Goal: Task Accomplishment & Management: Use online tool/utility

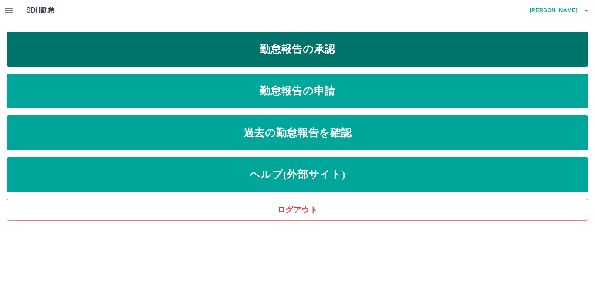
click at [204, 45] on link "勤怠報告の承認" at bounding box center [297, 49] width 581 height 35
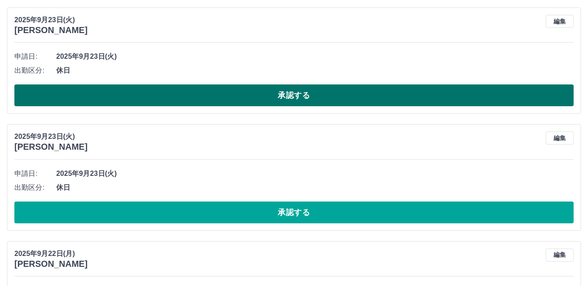
scroll to position [4613, 0]
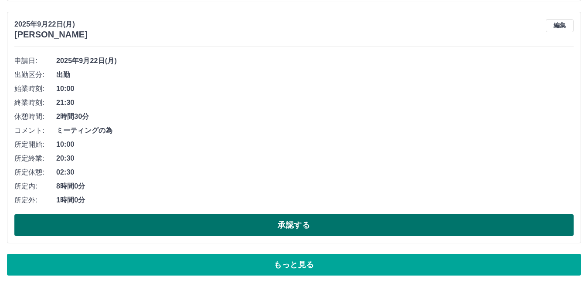
click at [162, 224] on button "承認する" at bounding box center [293, 225] width 559 height 22
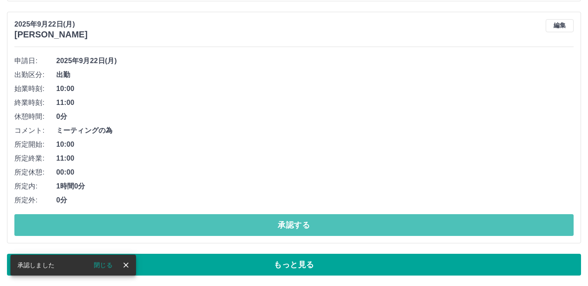
click at [162, 224] on button "承認する" at bounding box center [293, 225] width 559 height 22
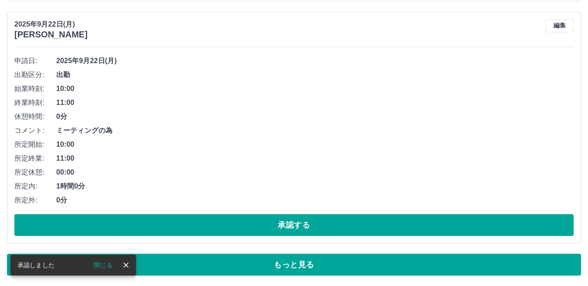
click at [162, 224] on button "承認する" at bounding box center [293, 225] width 559 height 22
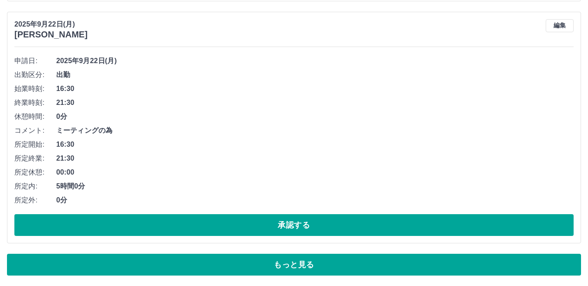
click at [162, 224] on button "承認する" at bounding box center [293, 225] width 559 height 22
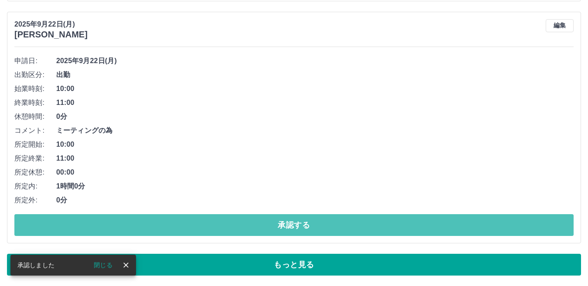
click at [162, 224] on button "承認する" at bounding box center [293, 225] width 559 height 22
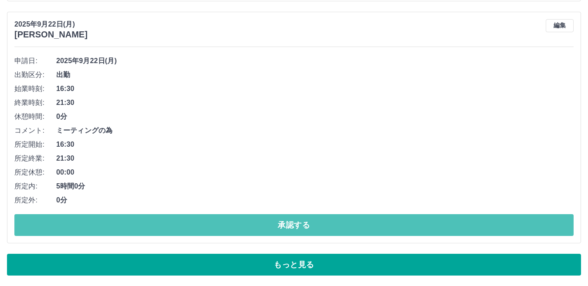
click at [162, 224] on button "承認する" at bounding box center [293, 225] width 559 height 22
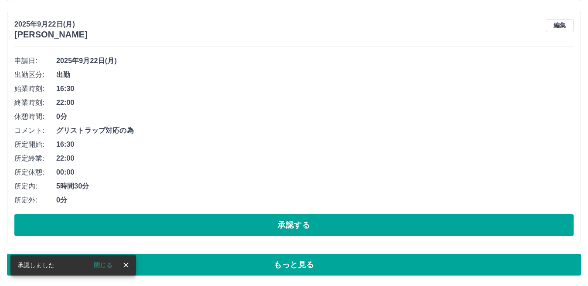
click at [162, 224] on button "承認する" at bounding box center [293, 225] width 559 height 22
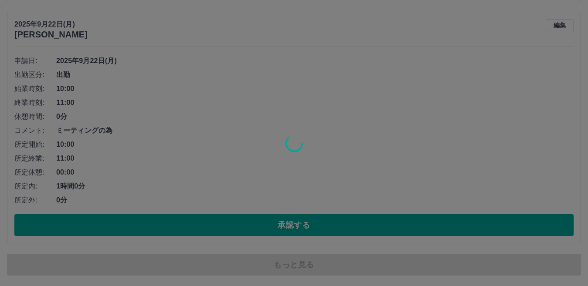
scroll to position [4488, 0]
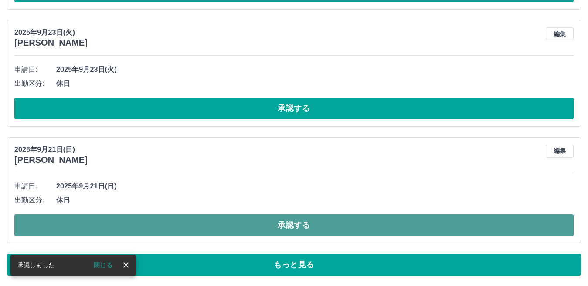
click at [160, 225] on button "承認する" at bounding box center [293, 225] width 559 height 22
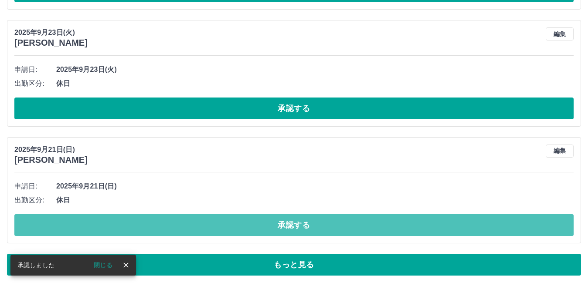
click at [160, 225] on button "承認する" at bounding box center [293, 225] width 559 height 22
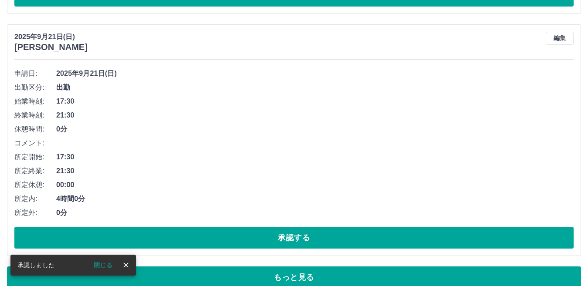
scroll to position [4613, 0]
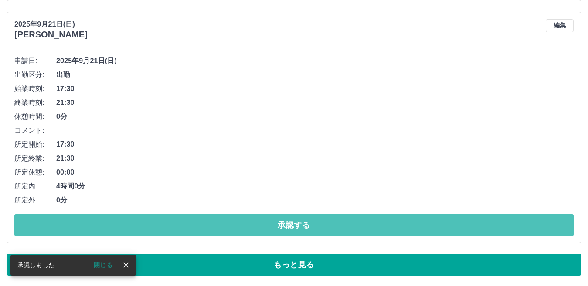
click at [160, 225] on button "承認する" at bounding box center [293, 225] width 559 height 22
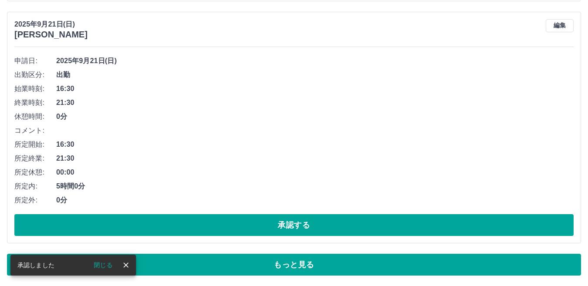
click at [160, 225] on button "承認する" at bounding box center [293, 225] width 559 height 22
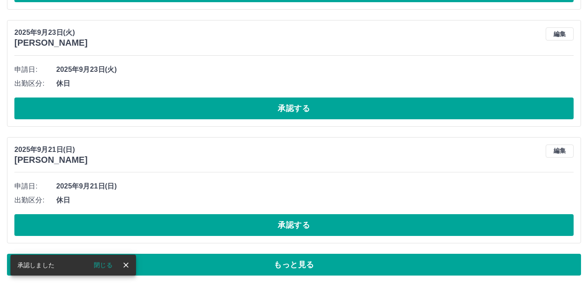
scroll to position [4488, 0]
click at [160, 225] on button "承認する" at bounding box center [293, 225] width 559 height 22
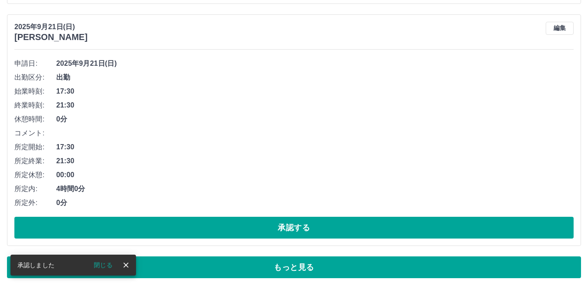
scroll to position [4613, 0]
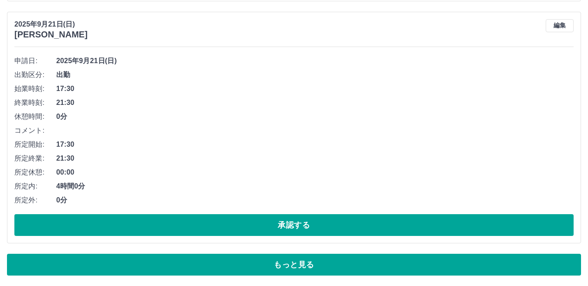
click at [160, 225] on button "承認する" at bounding box center [293, 225] width 559 height 22
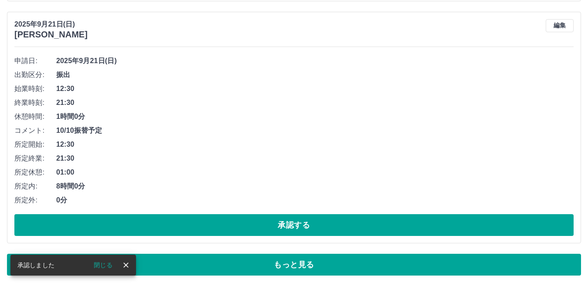
click at [160, 225] on button "承認する" at bounding box center [293, 225] width 559 height 22
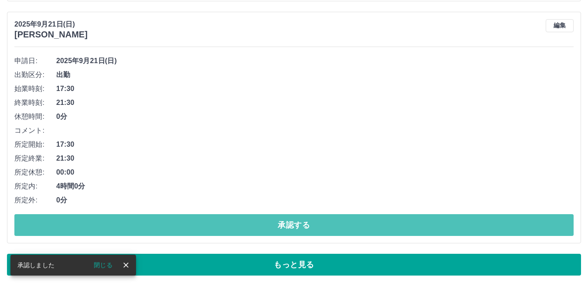
click at [160, 225] on button "承認する" at bounding box center [293, 225] width 559 height 22
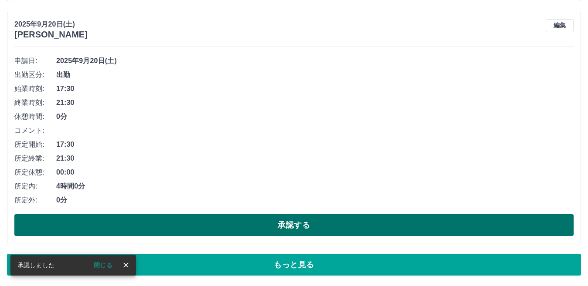
click at [160, 227] on button "承認する" at bounding box center [293, 225] width 559 height 22
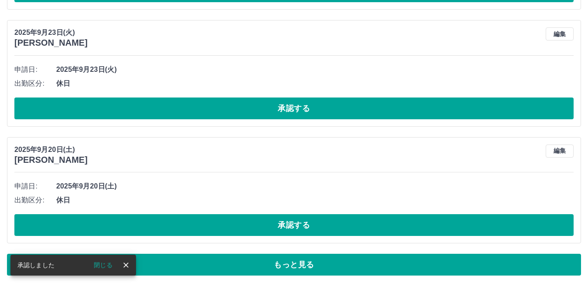
scroll to position [4488, 0]
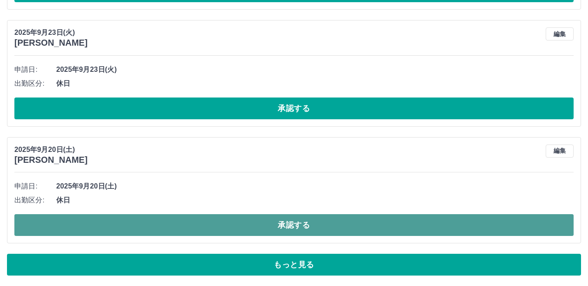
click at [160, 227] on button "承認する" at bounding box center [293, 225] width 559 height 22
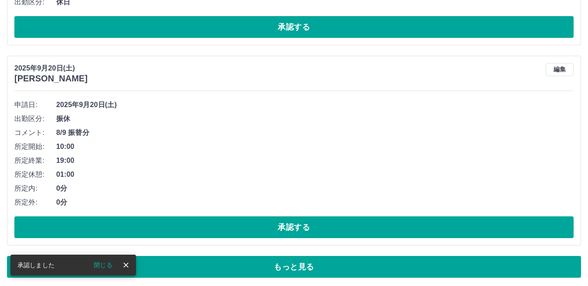
scroll to position [4571, 0]
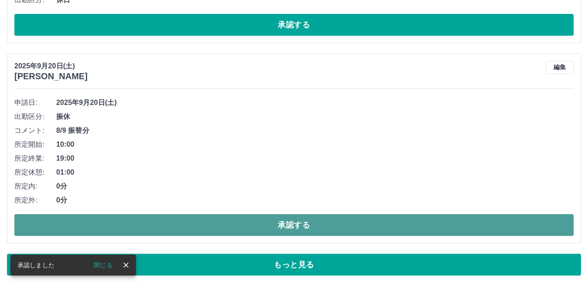
click at [160, 222] on button "承認する" at bounding box center [293, 225] width 559 height 22
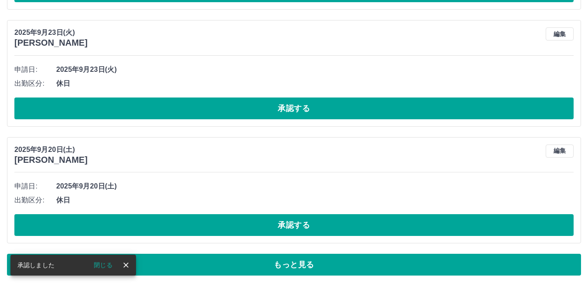
scroll to position [4488, 0]
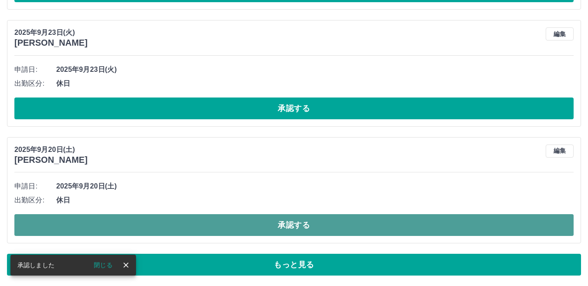
click at [159, 222] on button "承認する" at bounding box center [293, 225] width 559 height 22
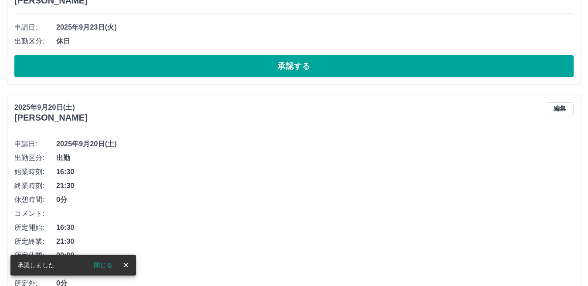
scroll to position [4613, 0]
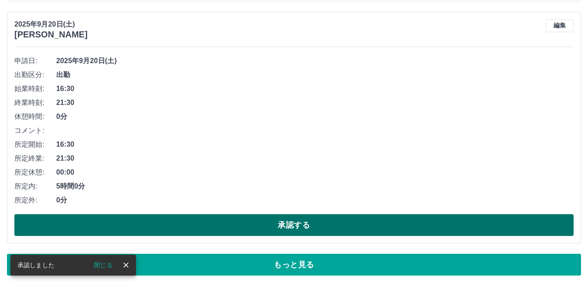
click at [160, 222] on button "承認する" at bounding box center [293, 225] width 559 height 22
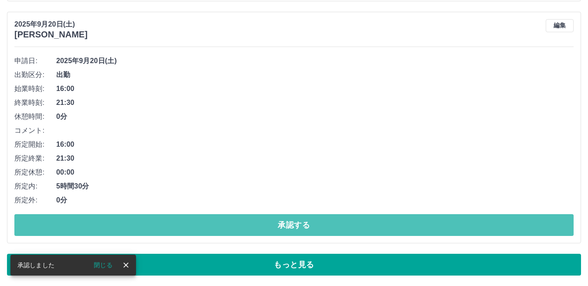
click at [160, 222] on button "承認する" at bounding box center [293, 225] width 559 height 22
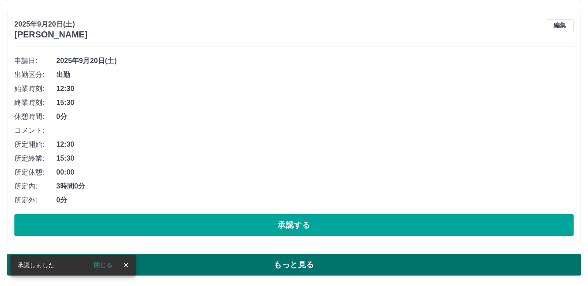
click at [173, 261] on button "もっと見る" at bounding box center [294, 265] width 574 height 22
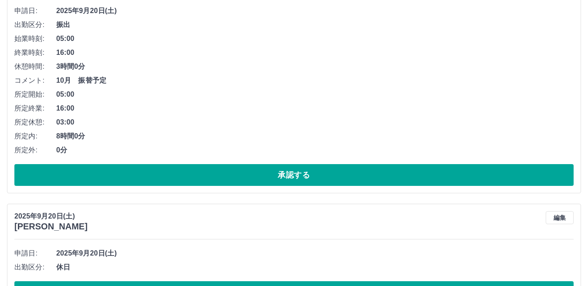
scroll to position [4940, 0]
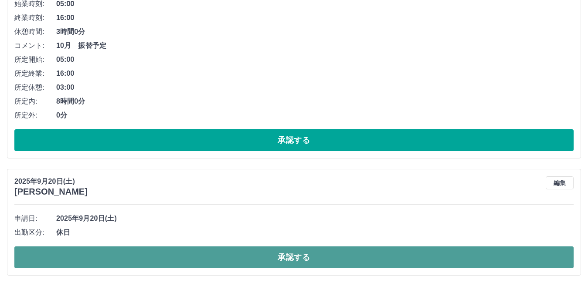
click at [166, 254] on button "承認する" at bounding box center [293, 258] width 559 height 22
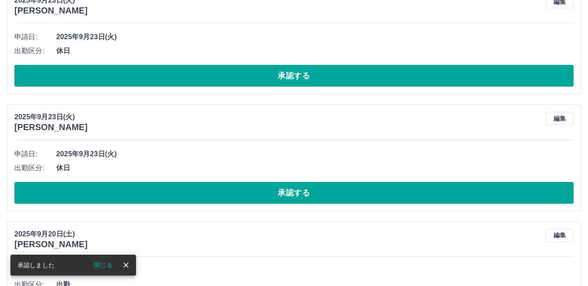
scroll to position [4395, 0]
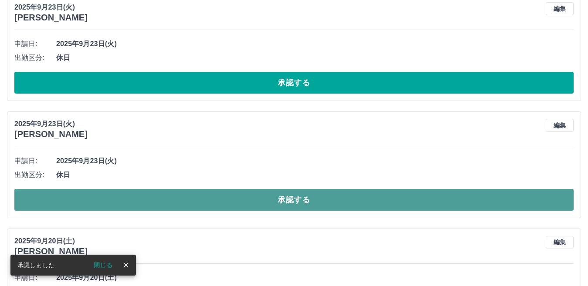
click at [146, 206] on button "承認する" at bounding box center [293, 200] width 559 height 22
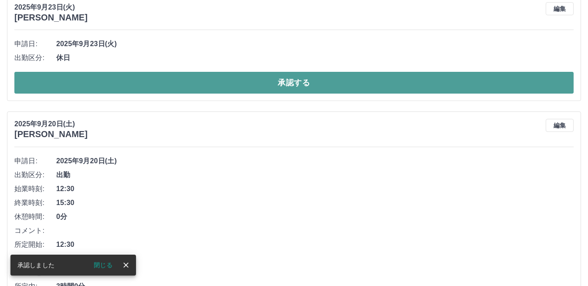
click at [126, 90] on button "承認する" at bounding box center [293, 83] width 559 height 22
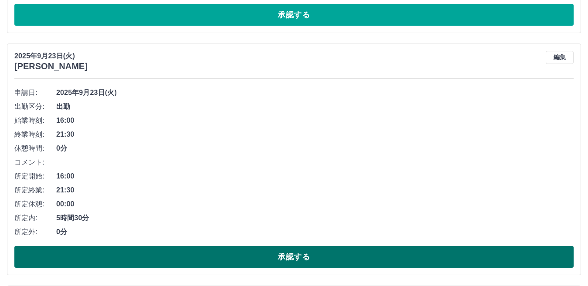
scroll to position [4148, 0]
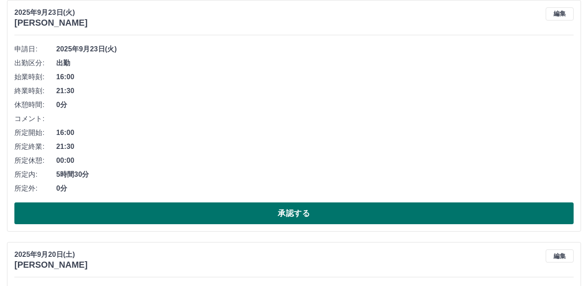
click at [133, 207] on button "承認する" at bounding box center [293, 214] width 559 height 22
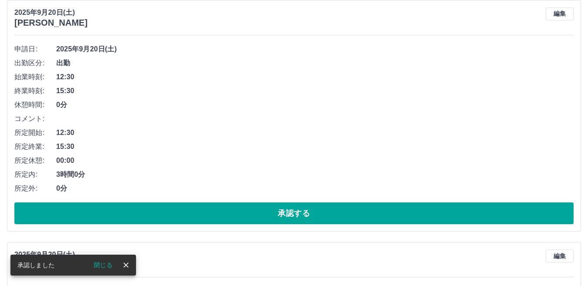
scroll to position [3905, 0]
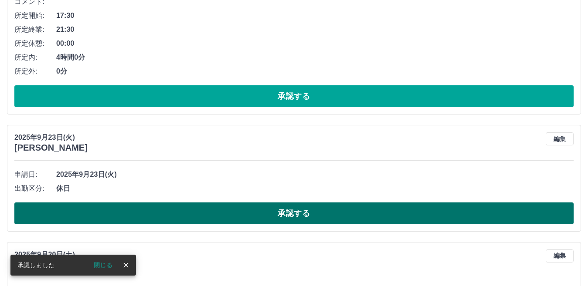
click at [131, 214] on button "承認する" at bounding box center [293, 214] width 559 height 22
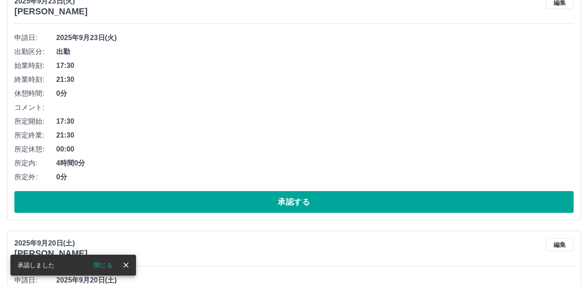
scroll to position [3775, 0]
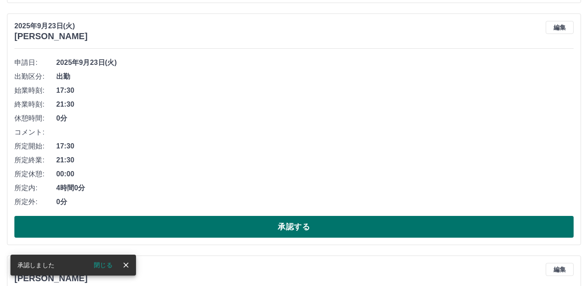
click at [122, 225] on button "承認する" at bounding box center [293, 227] width 559 height 22
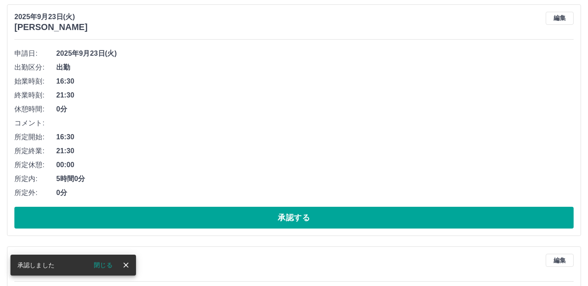
scroll to position [3557, 0]
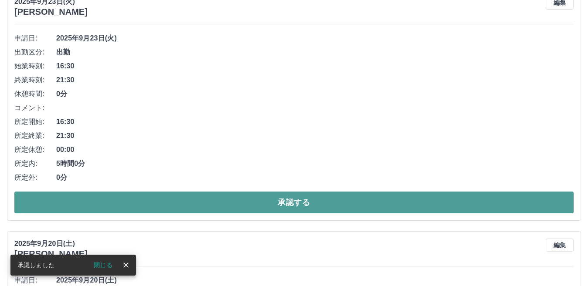
click at [132, 199] on button "承認する" at bounding box center [293, 203] width 559 height 22
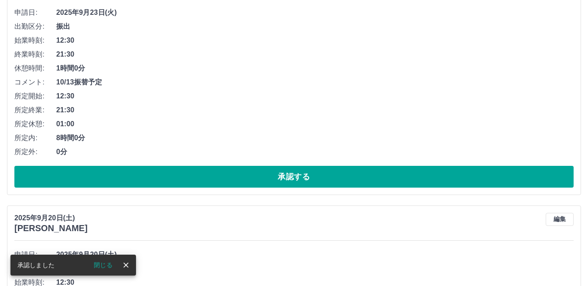
scroll to position [3358, 0]
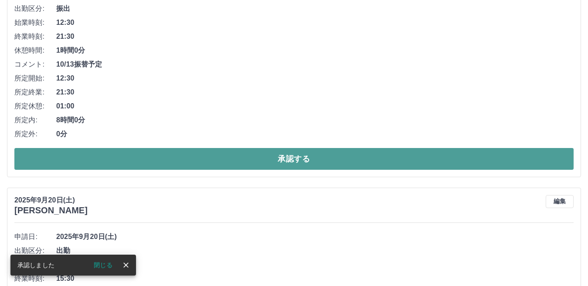
click at [137, 159] on button "承認する" at bounding box center [293, 159] width 559 height 22
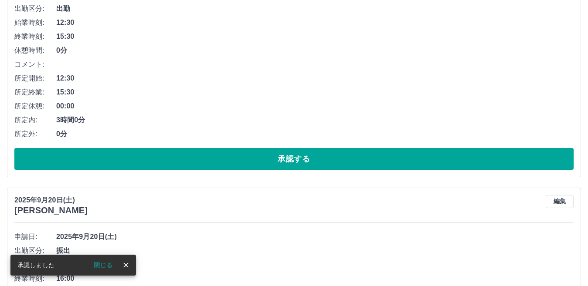
scroll to position [3115, 0]
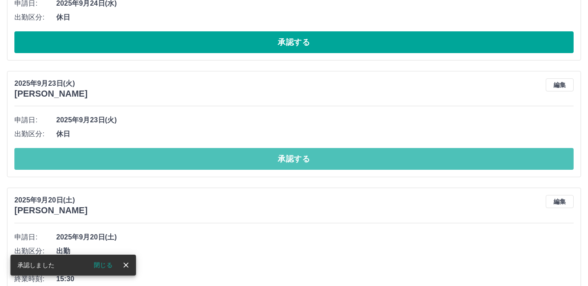
click at [137, 159] on button "承認する" at bounding box center [293, 159] width 559 height 22
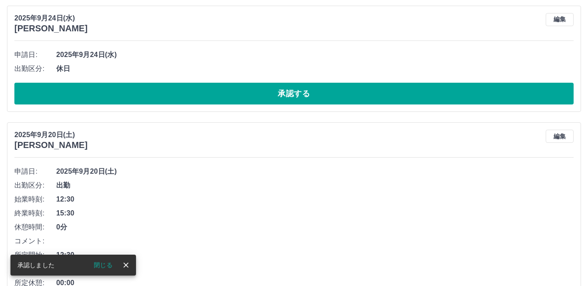
scroll to position [2985, 0]
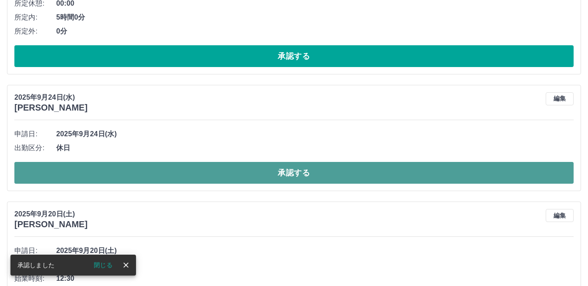
click at [127, 166] on button "承認する" at bounding box center [293, 173] width 559 height 22
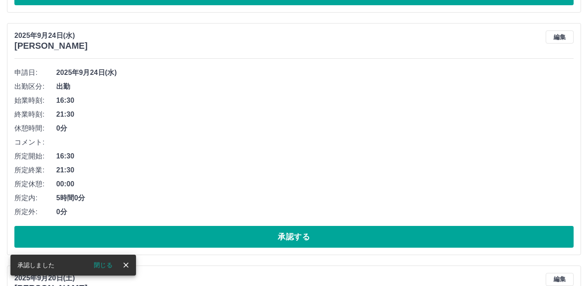
scroll to position [2810, 0]
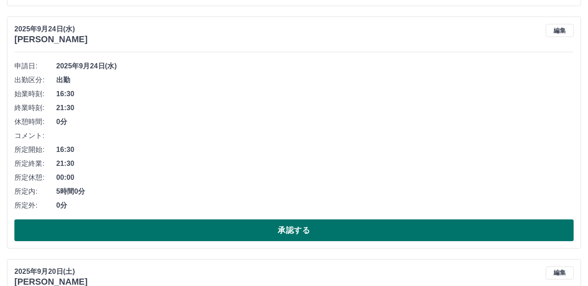
click at [129, 230] on button "承認する" at bounding box center [293, 231] width 559 height 22
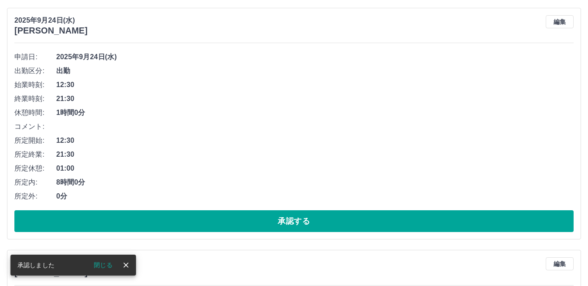
scroll to position [2593, 0]
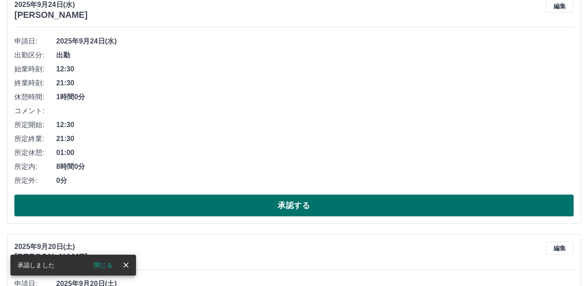
click at [129, 205] on button "承認する" at bounding box center [293, 206] width 559 height 22
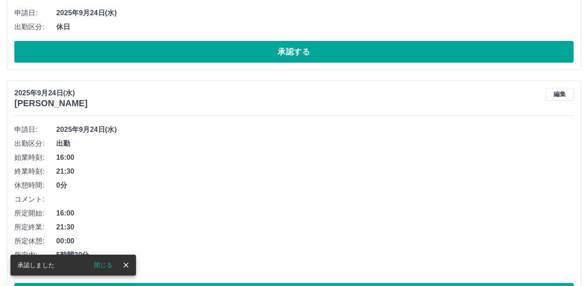
scroll to position [2307, 0]
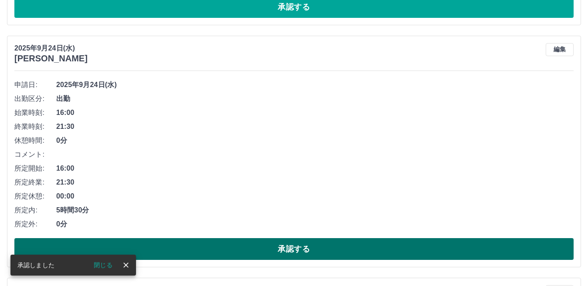
click at [134, 247] on button "承認する" at bounding box center [293, 249] width 559 height 22
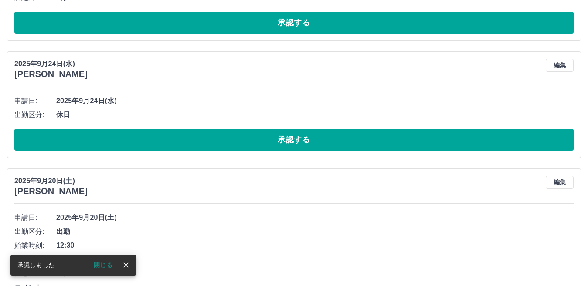
scroll to position [2132, 0]
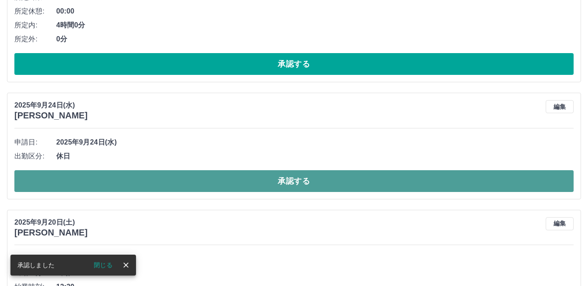
click at [124, 184] on button "承認する" at bounding box center [293, 181] width 559 height 22
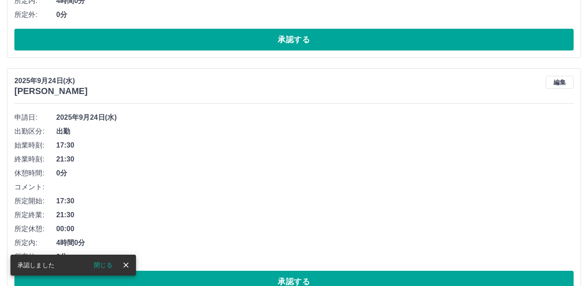
scroll to position [1958, 0]
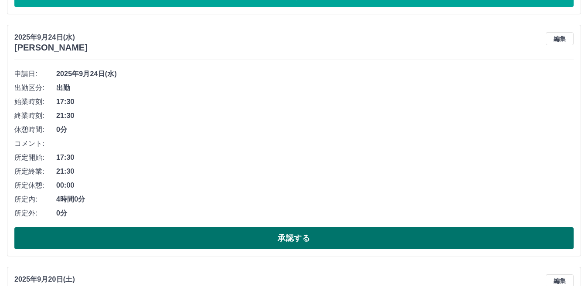
click at [130, 238] on button "承認する" at bounding box center [293, 238] width 559 height 22
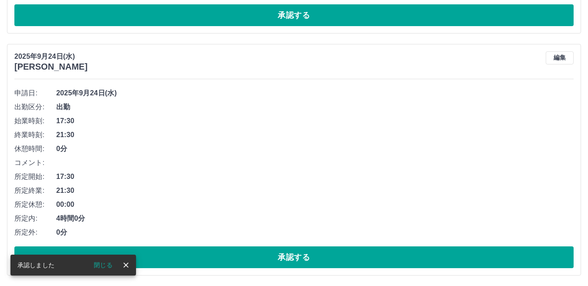
scroll to position [1740, 0]
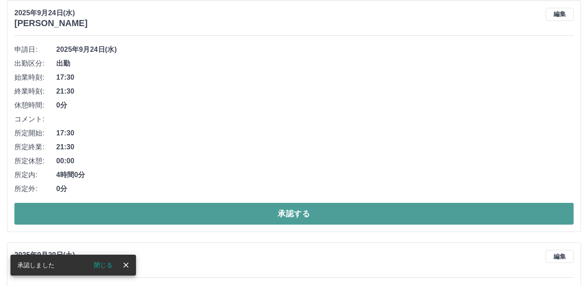
click at [129, 213] on button "承認する" at bounding box center [293, 214] width 559 height 22
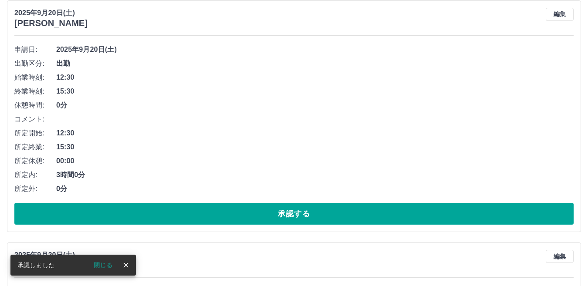
scroll to position [1498, 0]
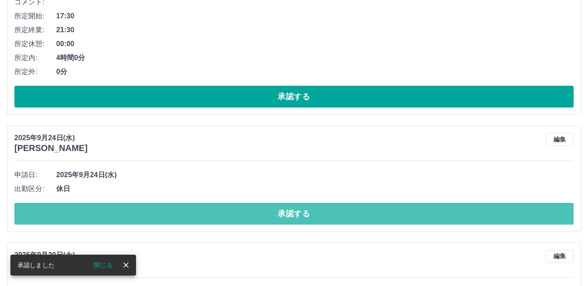
click at [129, 213] on button "承認する" at bounding box center [293, 214] width 559 height 22
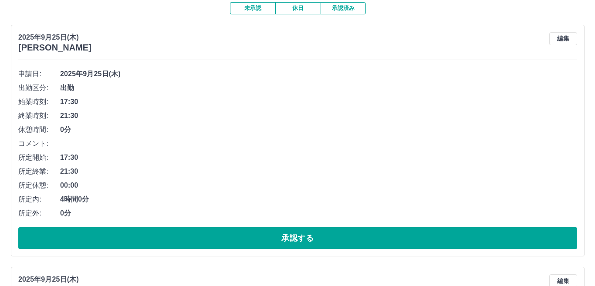
scroll to position [0, 0]
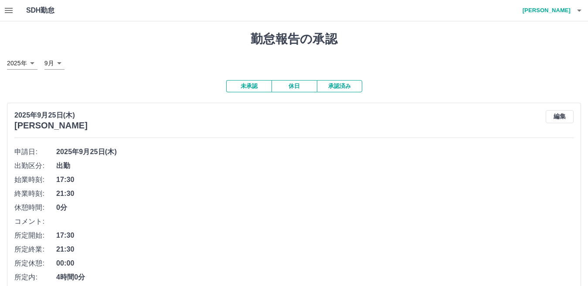
click at [567, 8] on h4 "植田　早紀" at bounding box center [544, 10] width 52 height 21
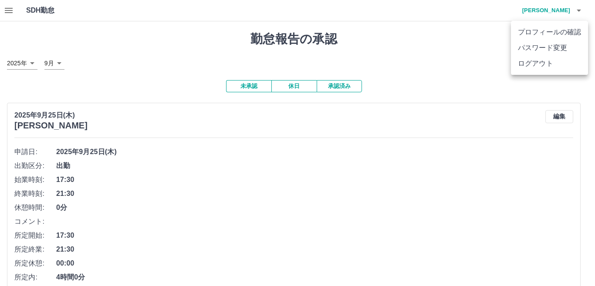
click at [544, 66] on li "ログアウト" at bounding box center [549, 64] width 77 height 16
